Goal: Check status

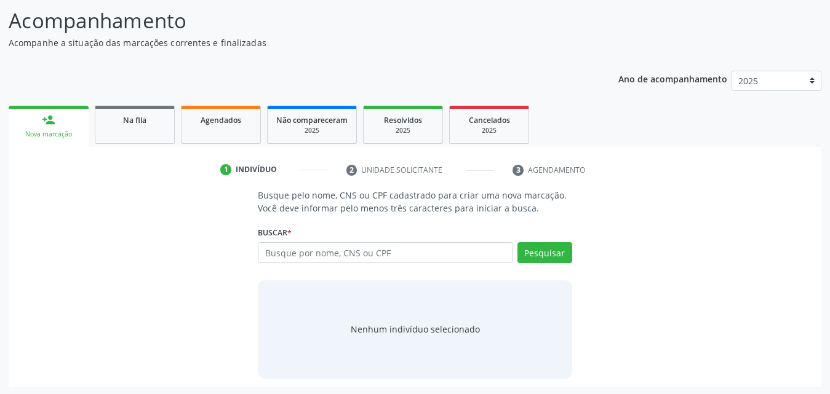
scroll to position [97, 0]
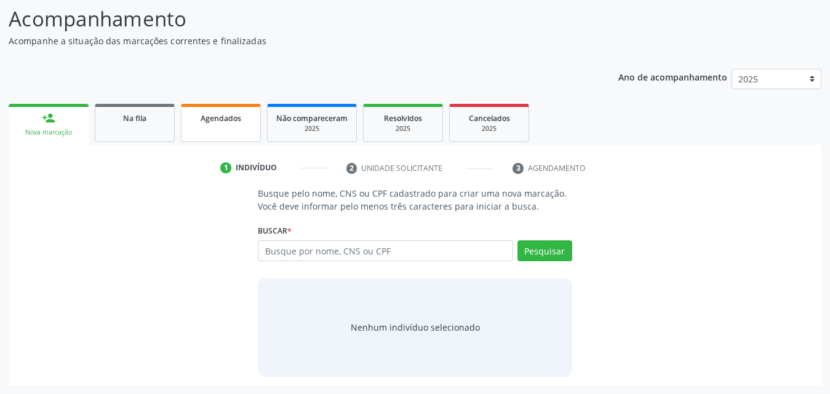
click at [216, 135] on link "Agendados" at bounding box center [221, 123] width 80 height 38
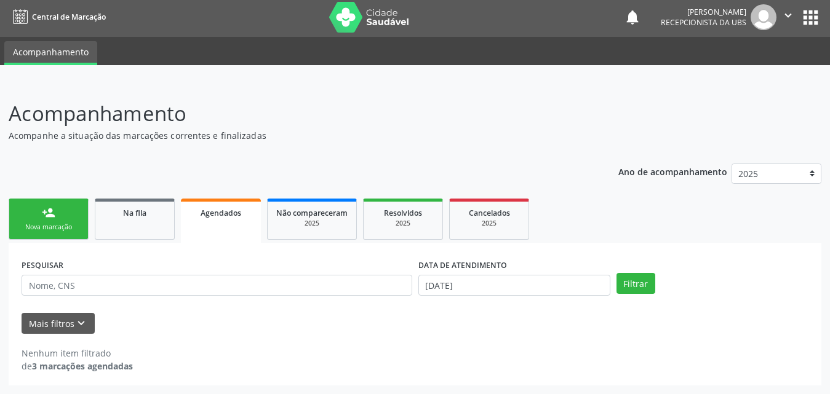
scroll to position [2, 0]
click at [628, 284] on button "Filtrar" at bounding box center [635, 283] width 39 height 21
click at [31, 325] on button "Mais filtros keyboard_arrow_down" at bounding box center [58, 324] width 73 height 22
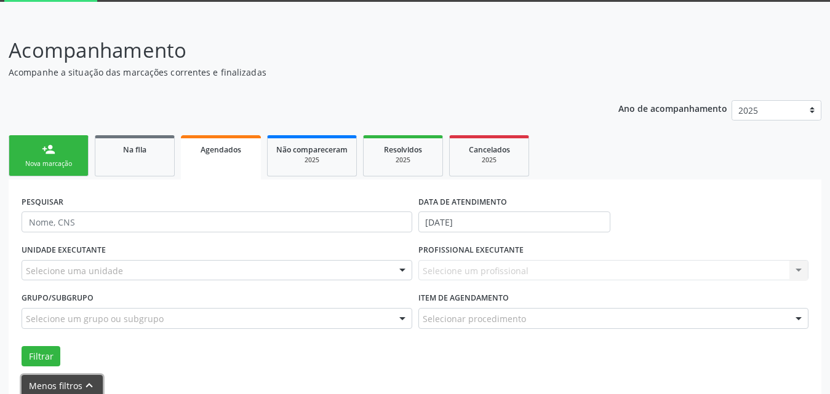
scroll to position [125, 0]
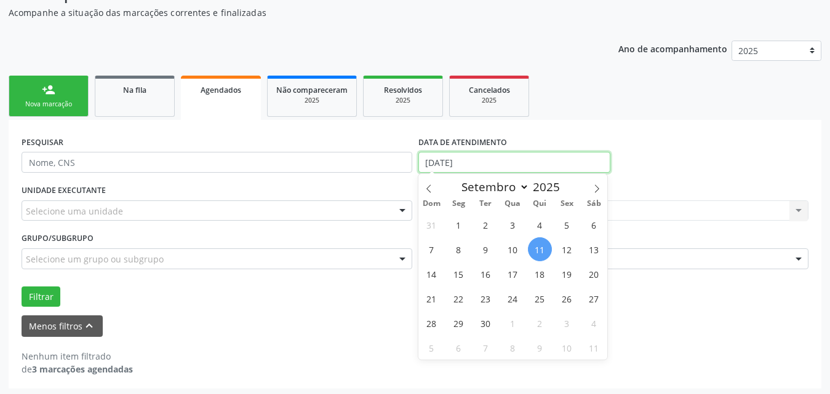
click at [495, 163] on input "[DATE]" at bounding box center [514, 162] width 192 height 21
click at [423, 189] on span at bounding box center [428, 184] width 21 height 21
select select "7"
click at [562, 223] on span "1" at bounding box center [567, 225] width 24 height 24
type input "01/08/2025"
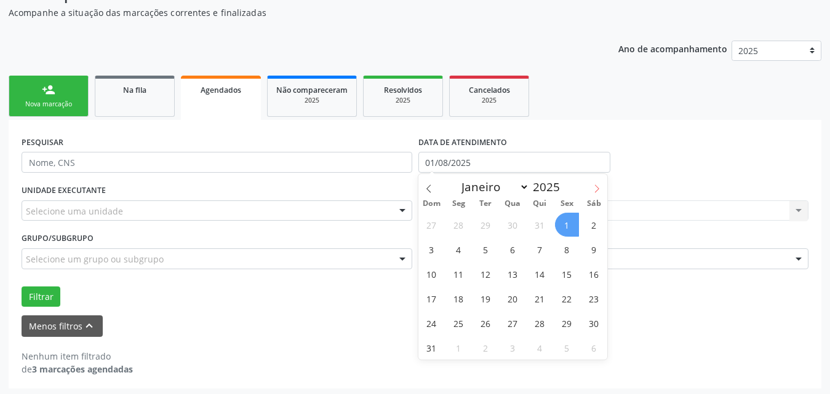
click at [593, 189] on icon at bounding box center [596, 189] width 9 height 9
select select "8"
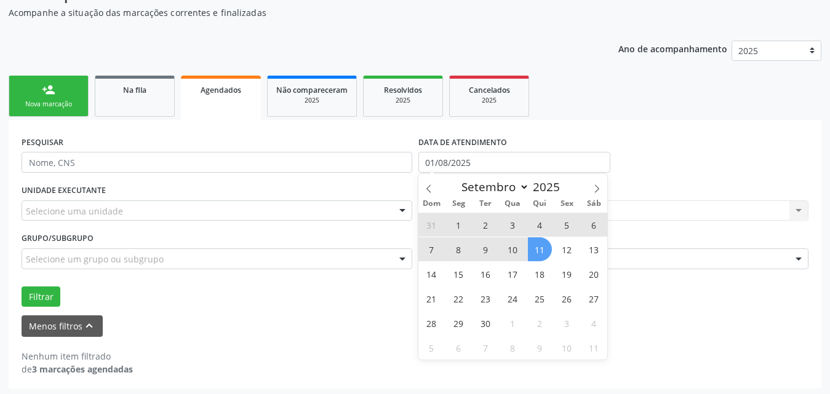
click at [539, 253] on span "11" at bounding box center [540, 249] width 24 height 24
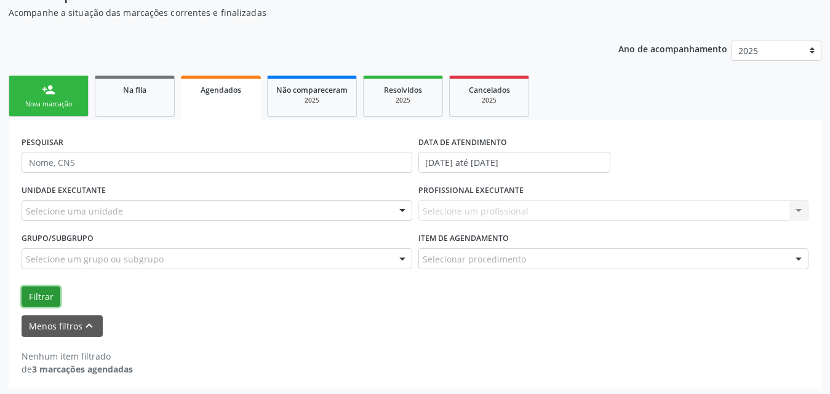
click at [42, 296] on button "Filtrar" at bounding box center [41, 297] width 39 height 21
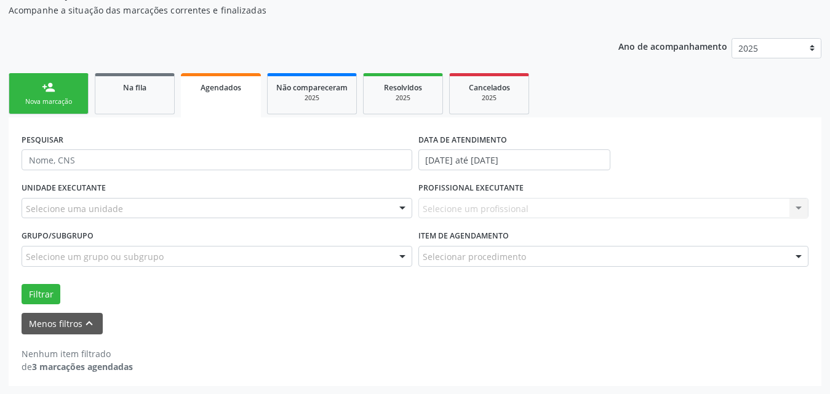
scroll to position [129, 0]
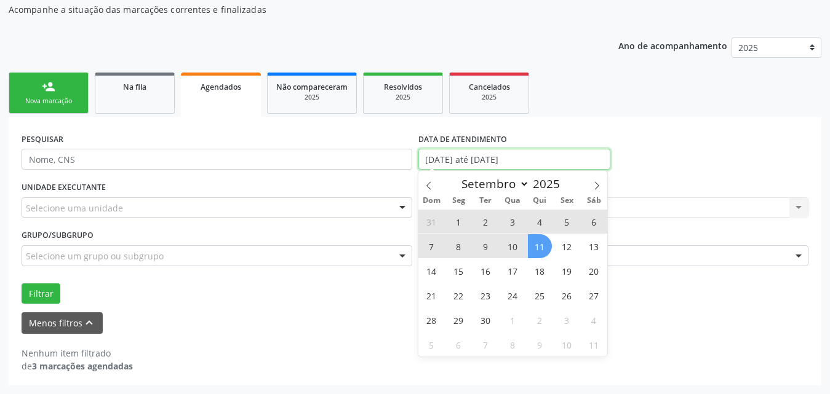
click at [569, 158] on input "[DATE] até [DATE]" at bounding box center [514, 159] width 192 height 21
click at [430, 187] on icon at bounding box center [428, 185] width 9 height 9
select select "7"
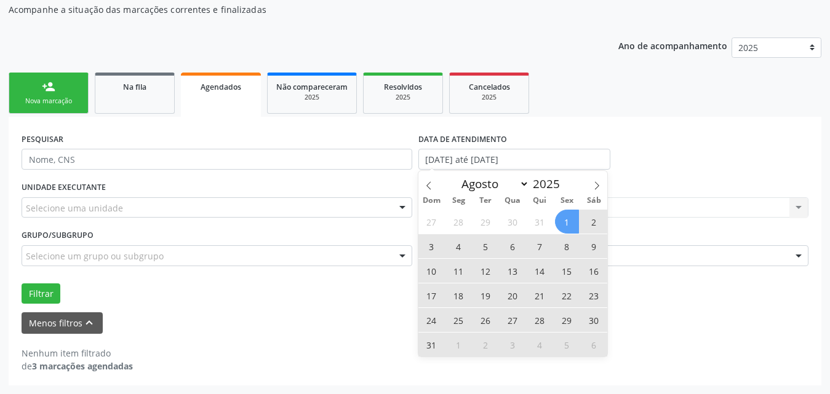
click at [435, 345] on span "31" at bounding box center [431, 345] width 24 height 24
type input "[DATE]"
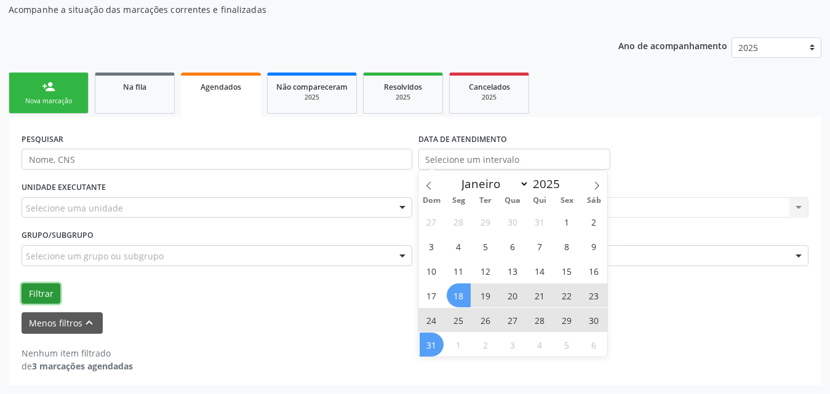
click at [50, 296] on button "Filtrar" at bounding box center [41, 294] width 39 height 21
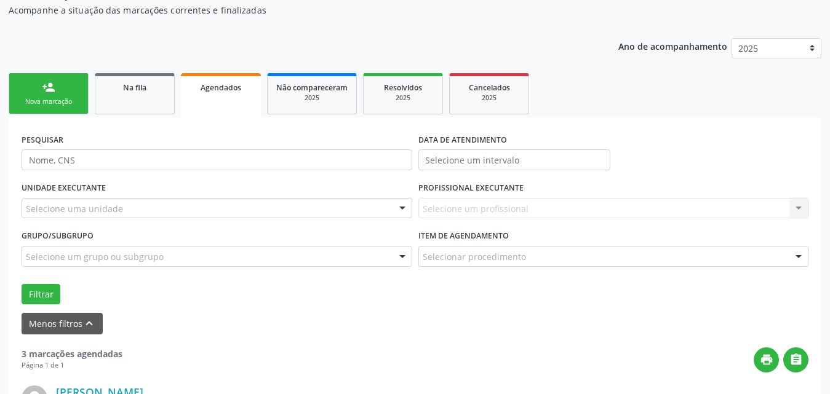
scroll to position [123, 0]
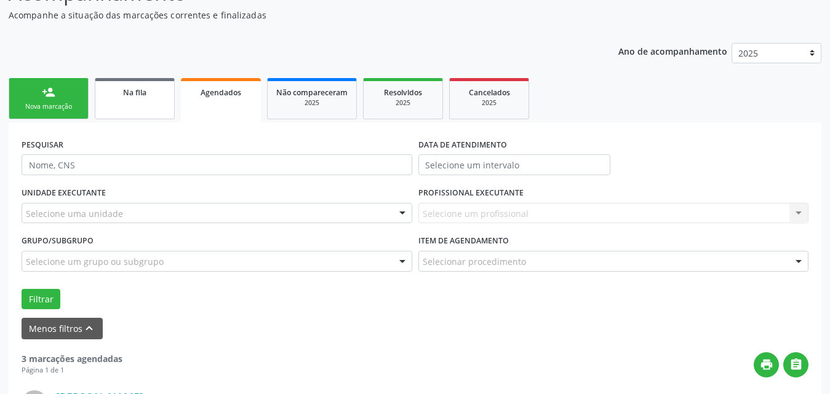
click at [157, 95] on div "Na fila" at bounding box center [135, 91] width 62 height 13
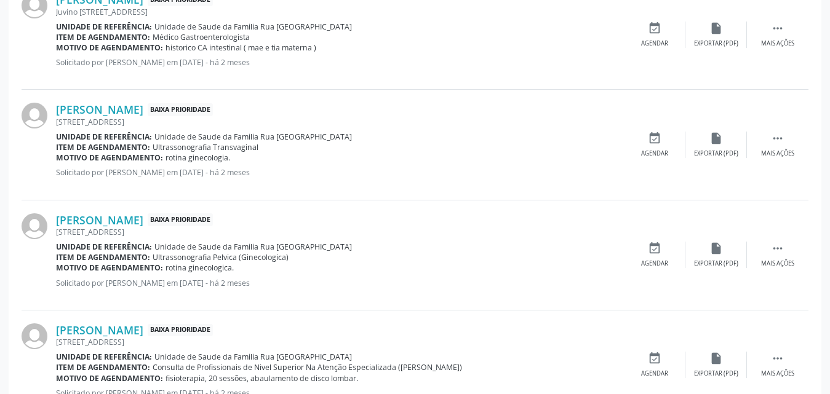
scroll to position [1742, 0]
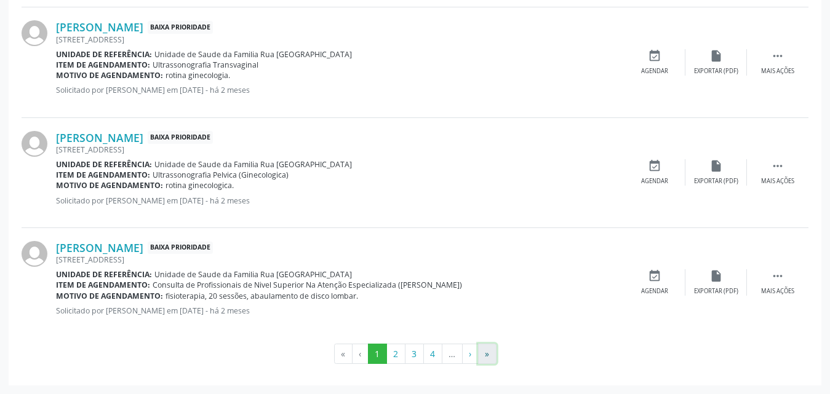
click at [492, 346] on button "»" at bounding box center [487, 354] width 18 height 21
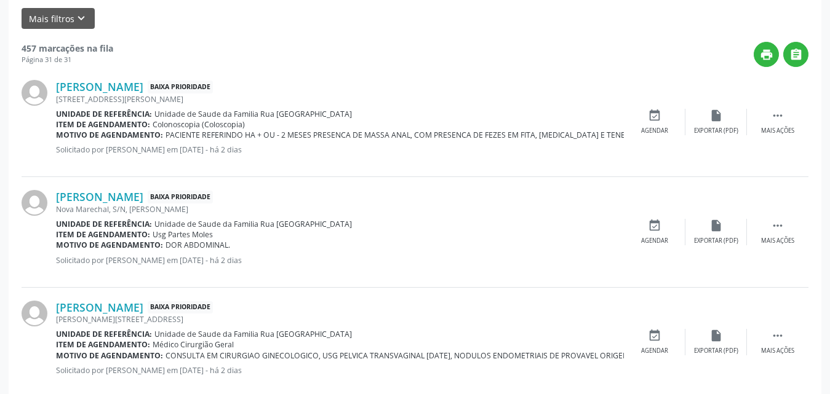
scroll to position [0, 0]
